Goal: Check status

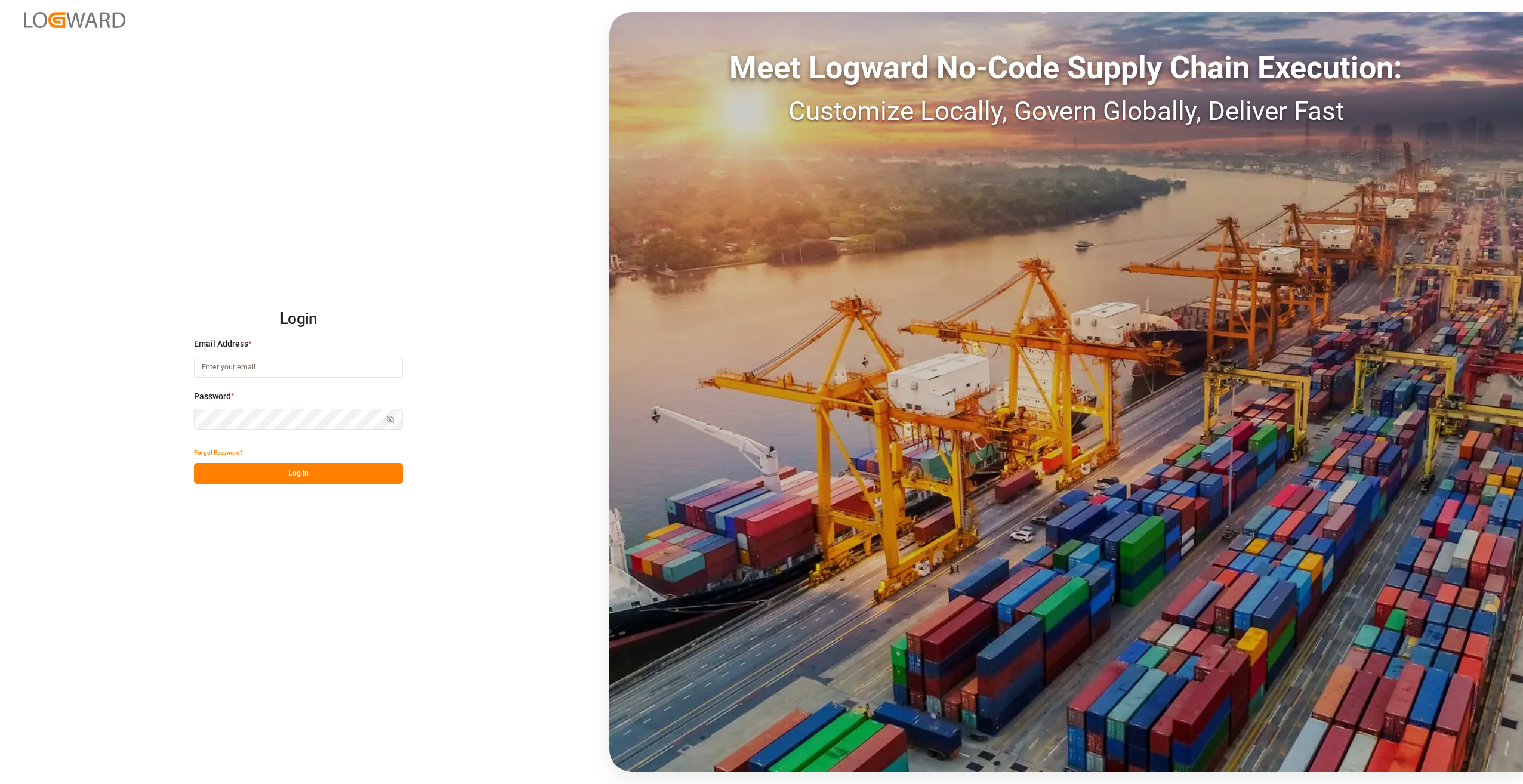
type input "[PERSON_NAME][EMAIL_ADDRESS][PERSON_NAME][DOMAIN_NAME]"
click at [301, 470] on button "Log In" at bounding box center [298, 474] width 209 height 21
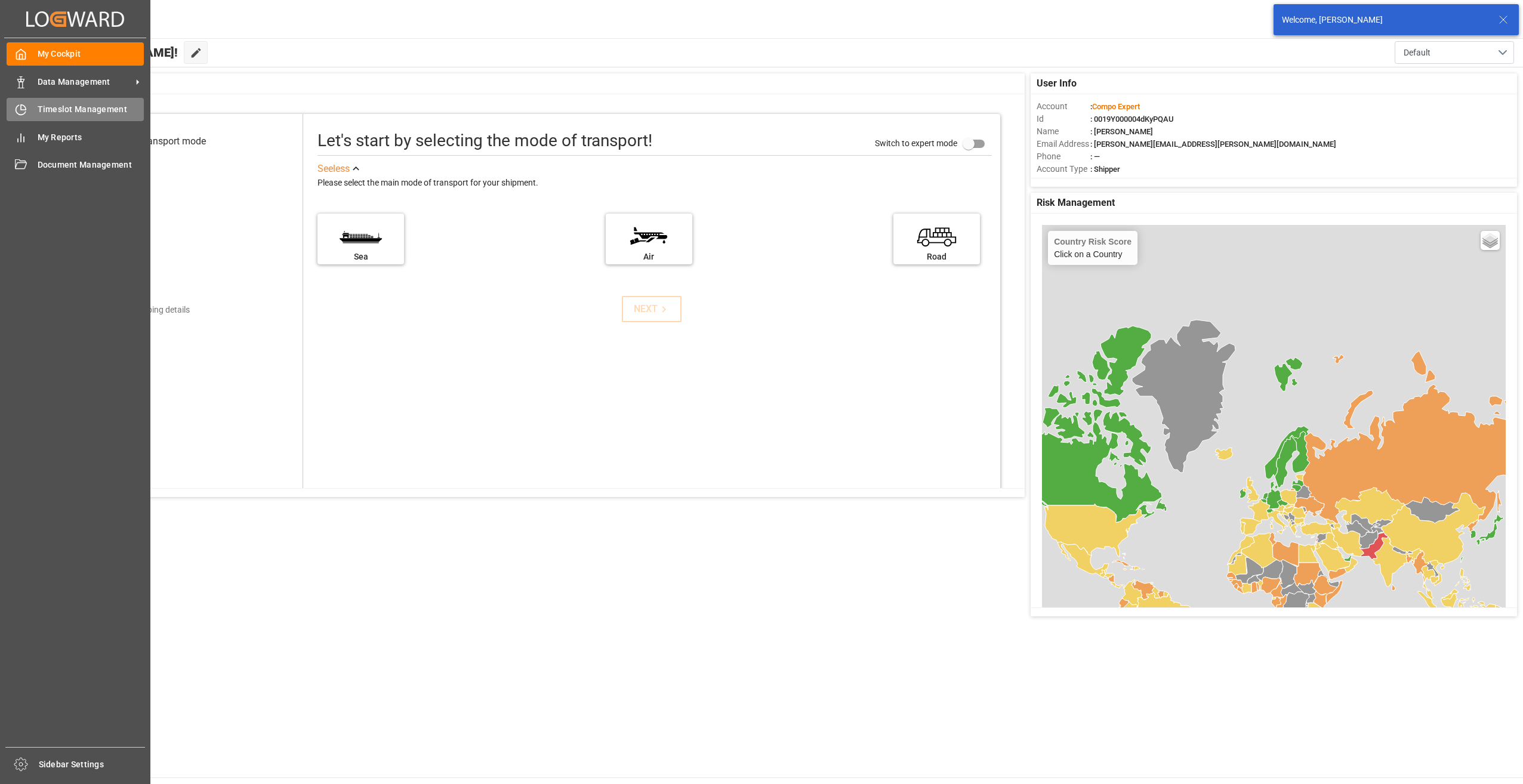
click at [30, 108] on div "Timeslot Management Timeslot Management" at bounding box center [75, 109] width 137 height 24
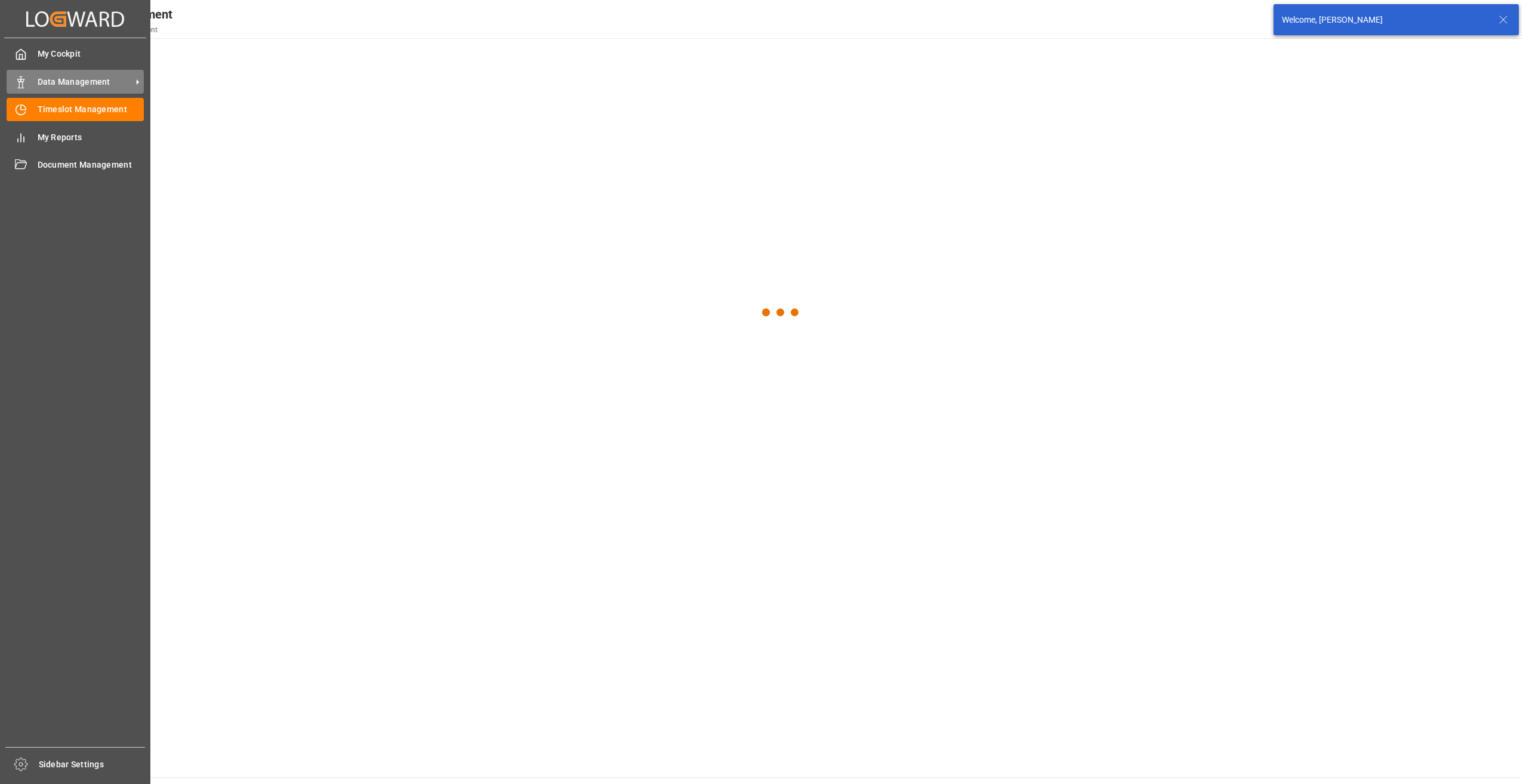
click at [75, 80] on span "Data Management" at bounding box center [85, 81] width 94 height 12
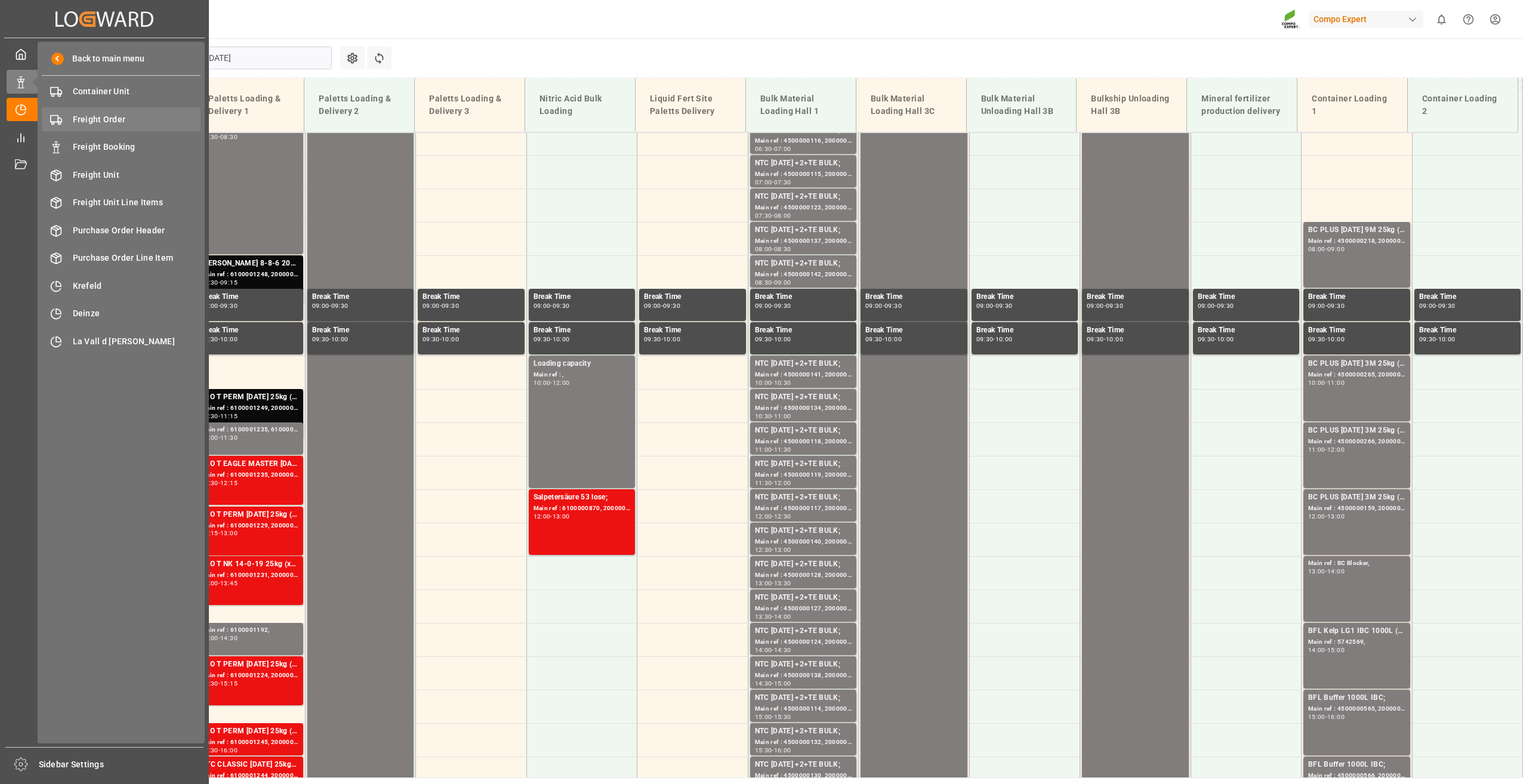
scroll to position [674, 0]
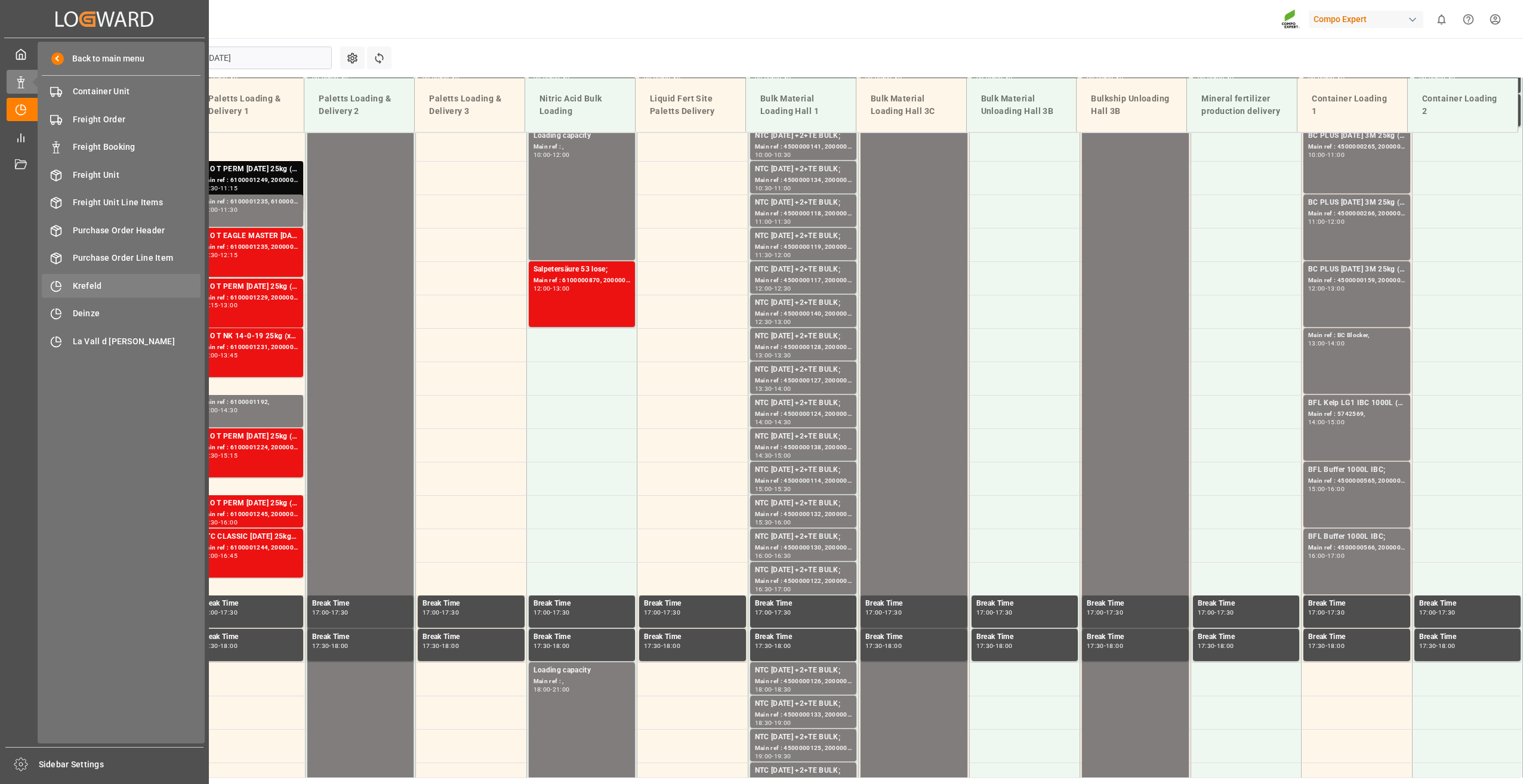
click at [92, 276] on div "Krefeld Krefeld" at bounding box center [121, 285] width 159 height 24
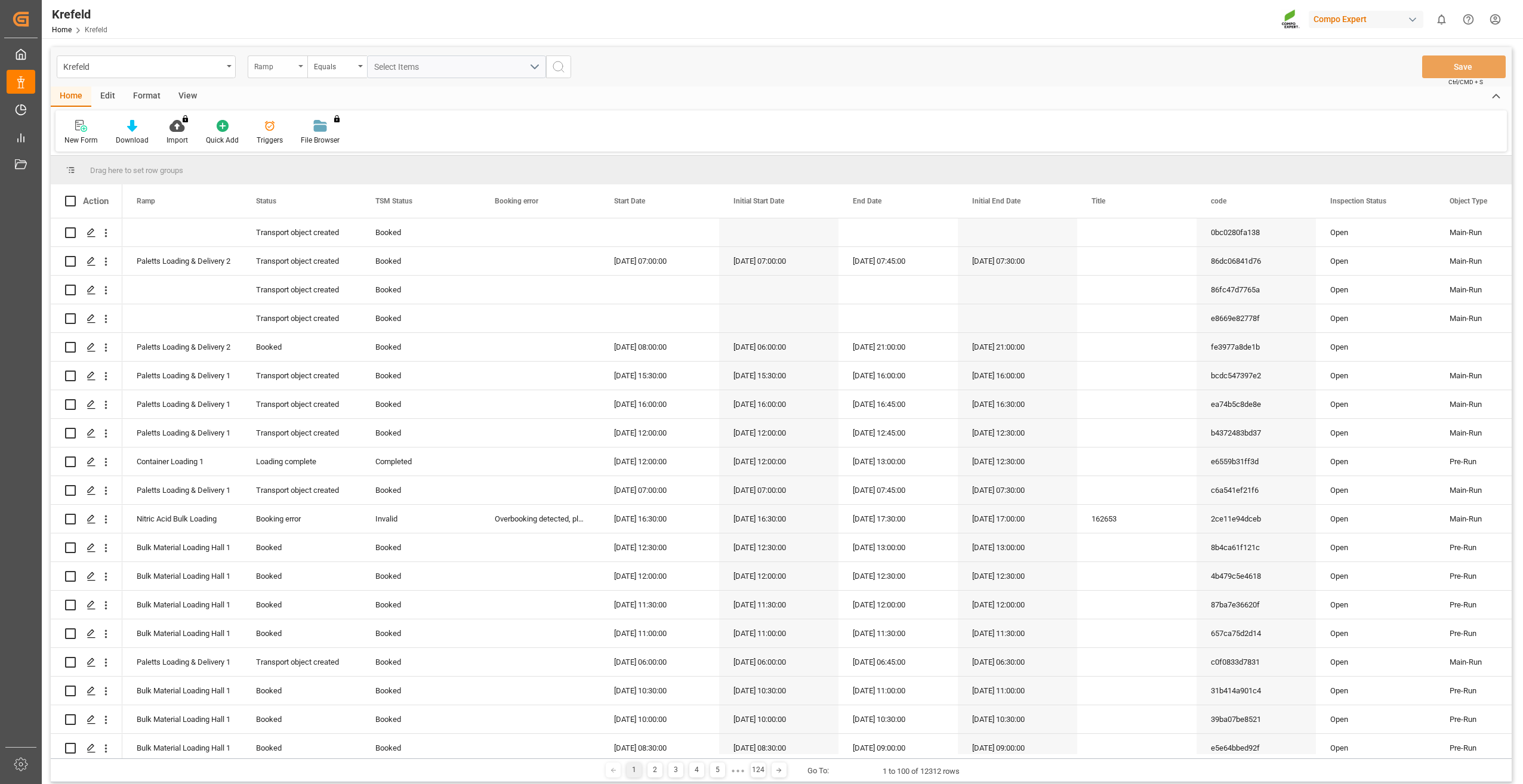
click at [297, 69] on div "Ramp" at bounding box center [277, 67] width 59 height 23
type input "sap"
click at [303, 125] on div "SAP Order Number" at bounding box center [337, 122] width 178 height 25
click at [419, 69] on input "text" at bounding box center [457, 67] width 179 height 23
type input "2000000350;"
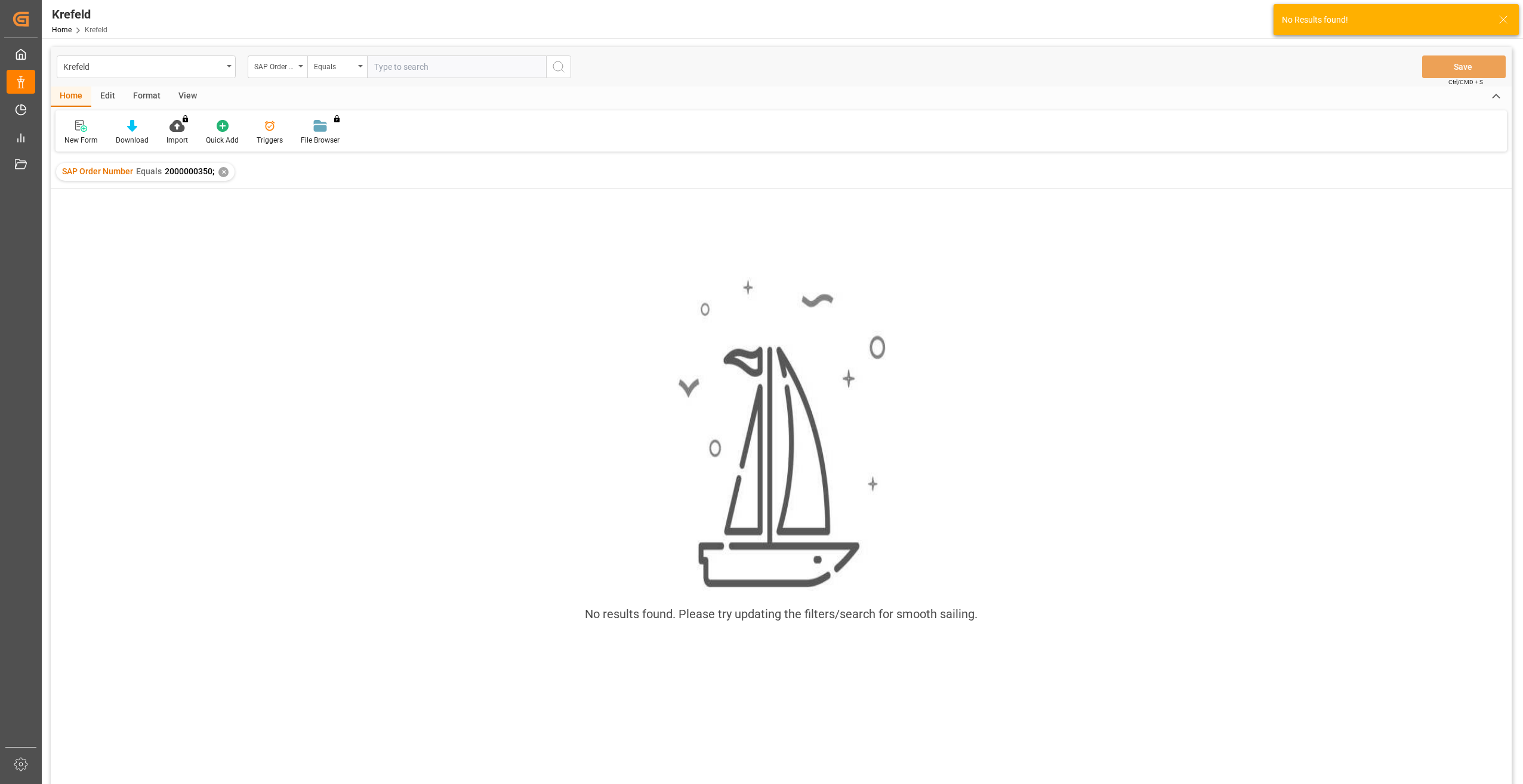
click at [222, 173] on div "✕" at bounding box center [224, 172] width 10 height 10
